Goal: Obtain resource: Obtain resource

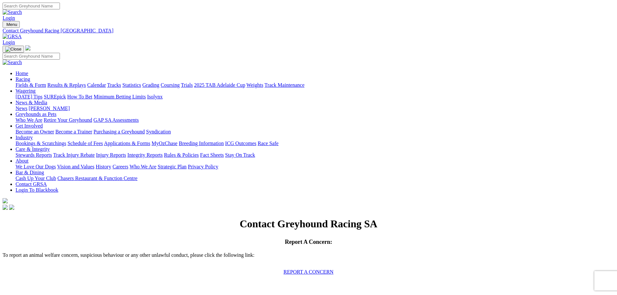
click at [54, 129] on link "Become an Owner" at bounding box center [35, 132] width 39 height 6
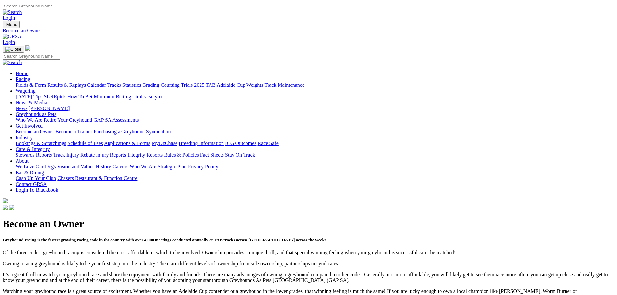
click at [150, 141] on link "Applications & Forms" at bounding box center [127, 144] width 46 height 6
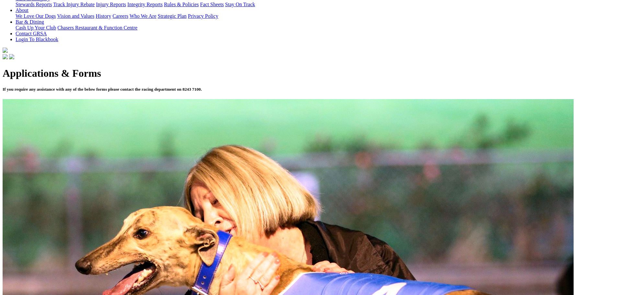
scroll to position [162, 0]
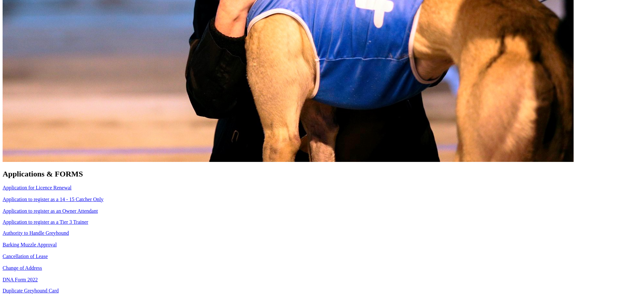
scroll to position [127, 0]
